Goal: Transaction & Acquisition: Book appointment/travel/reservation

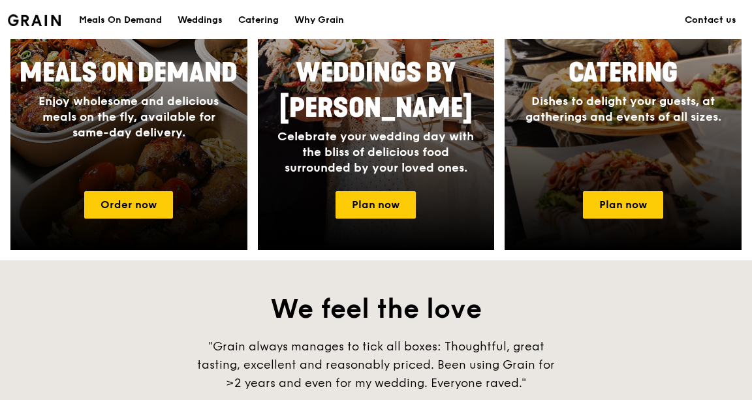
scroll to position [694, 0]
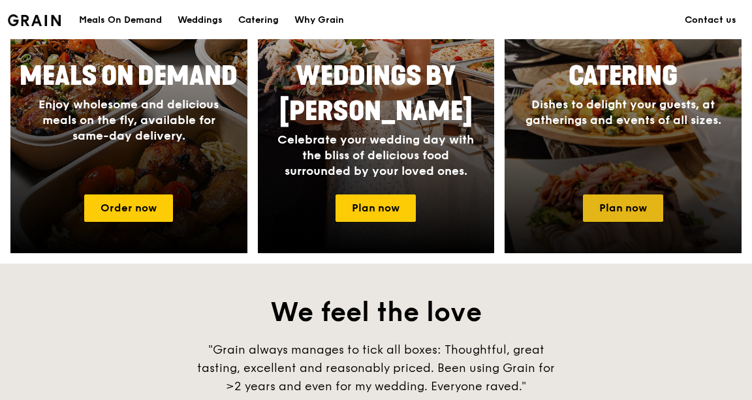
click at [636, 216] on link "Plan now" at bounding box center [623, 208] width 80 height 27
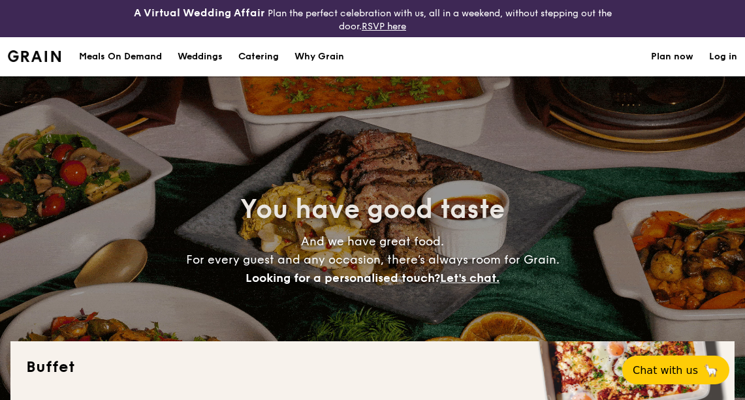
select select
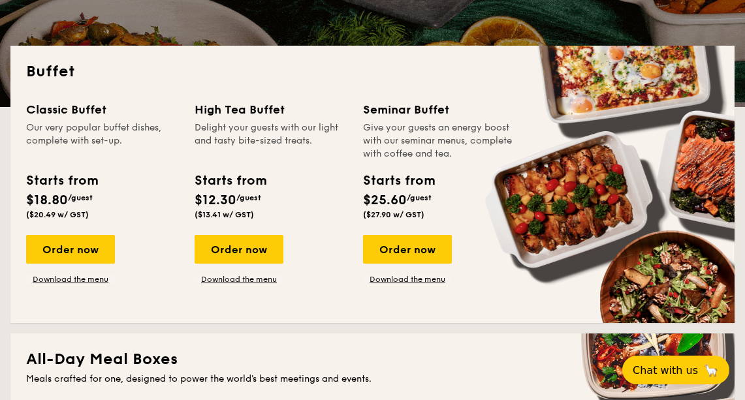
scroll to position [285, 0]
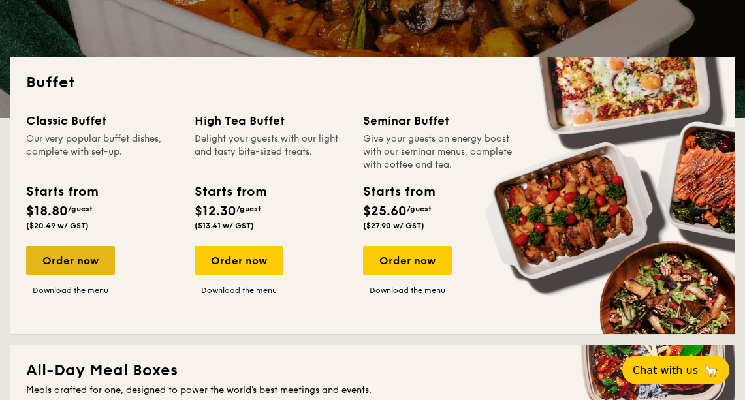
click at [101, 265] on div "Order now" at bounding box center [70, 260] width 89 height 29
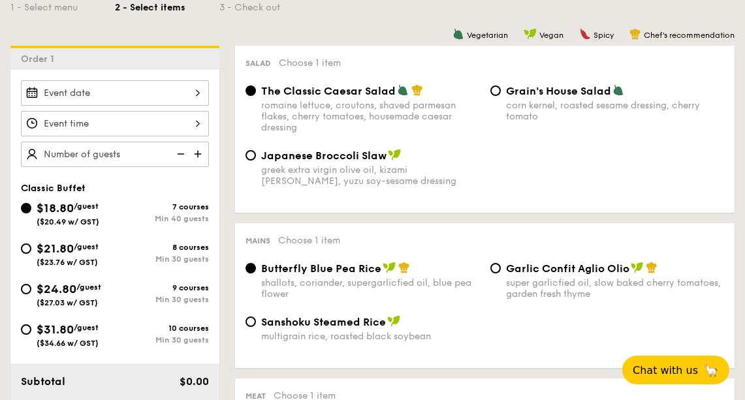
scroll to position [363, 0]
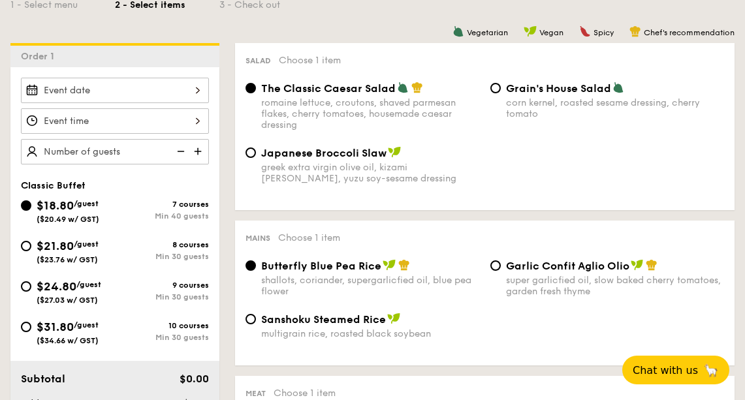
click at [25, 299] on div "$24.80 /guest ($27.03 w/ GST)" at bounding box center [68, 291] width 94 height 27
click at [25, 292] on input "$24.80 /guest ($27.03 w/ GST) 9 courses Min 30 guests" at bounding box center [26, 287] width 10 height 10
radio input "true"
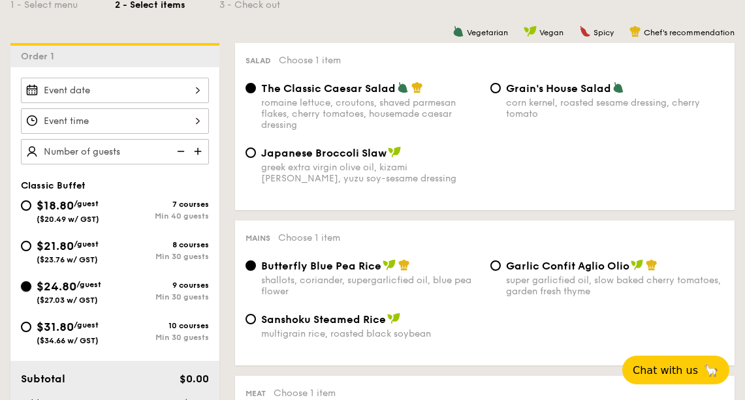
radio input "true"
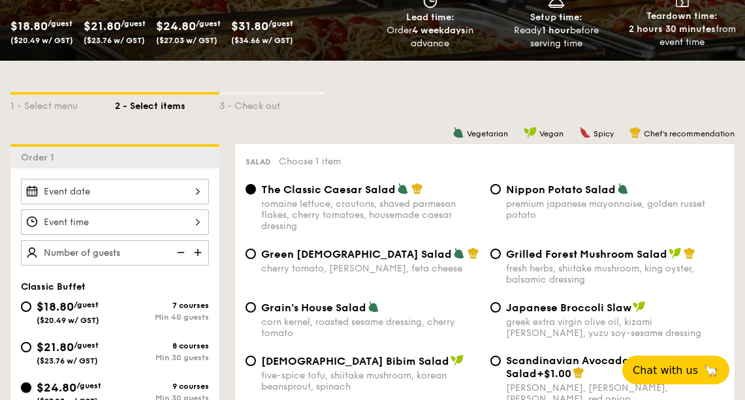
scroll to position [282, 0]
